Goal: Register for event/course

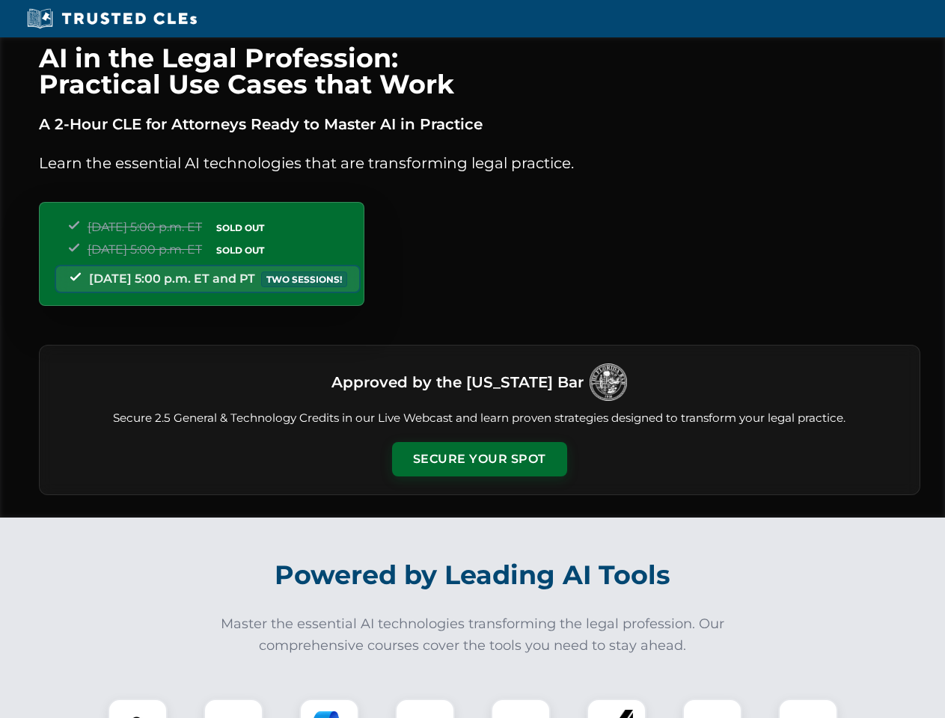
click at [479, 460] on button "Secure Your Spot" at bounding box center [479, 459] width 175 height 34
click at [138, 709] on img at bounding box center [137, 728] width 43 height 43
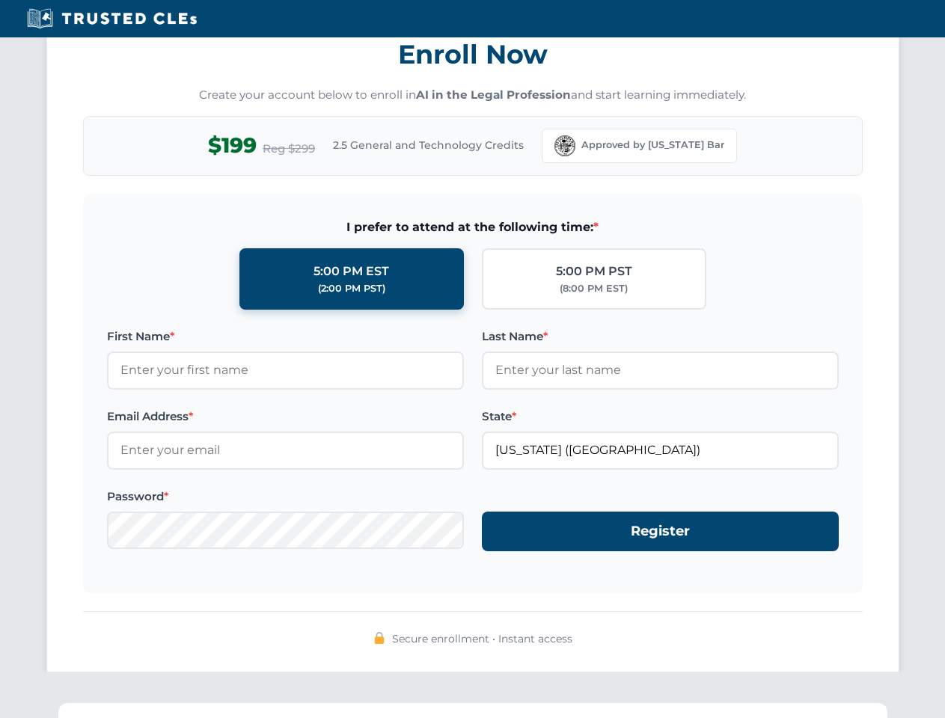
scroll to position [1469, 0]
